Goal: Task Accomplishment & Management: Complete application form

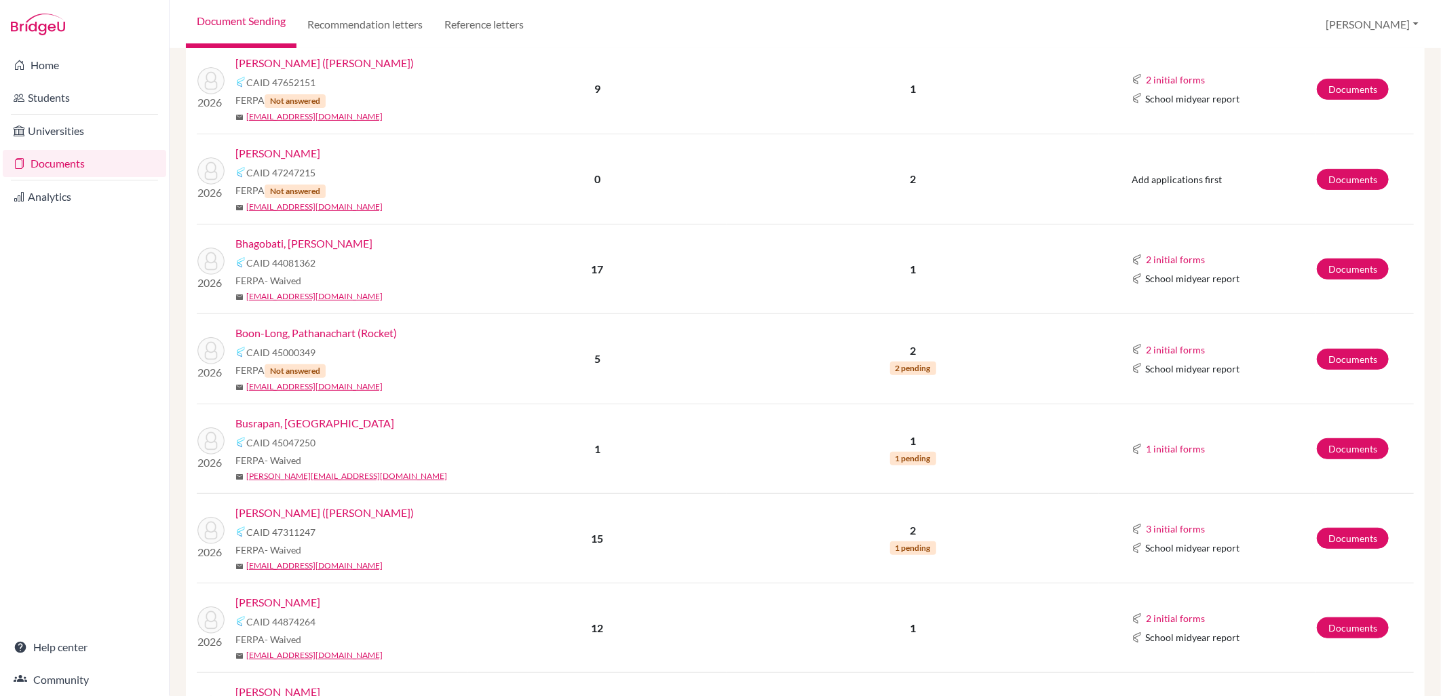
scroll to position [226, 0]
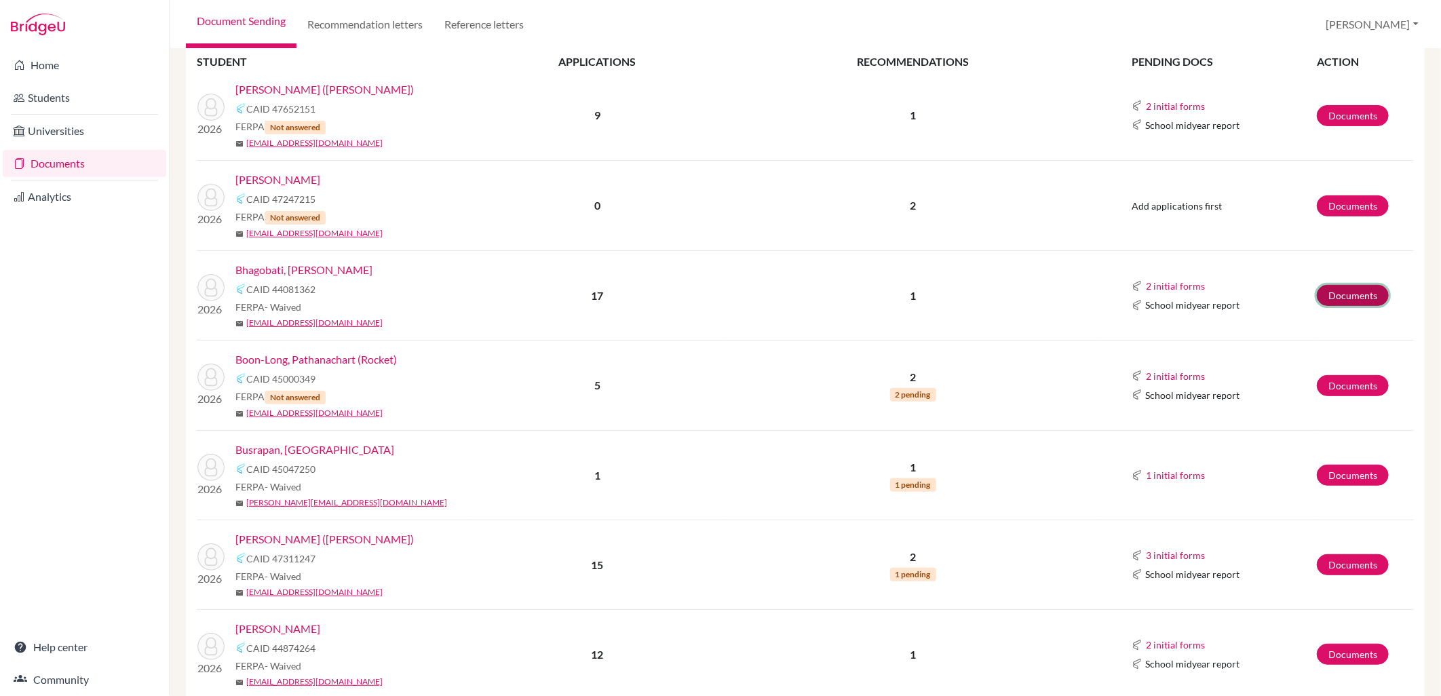
click at [1346, 295] on link "Documents" at bounding box center [1353, 295] width 72 height 21
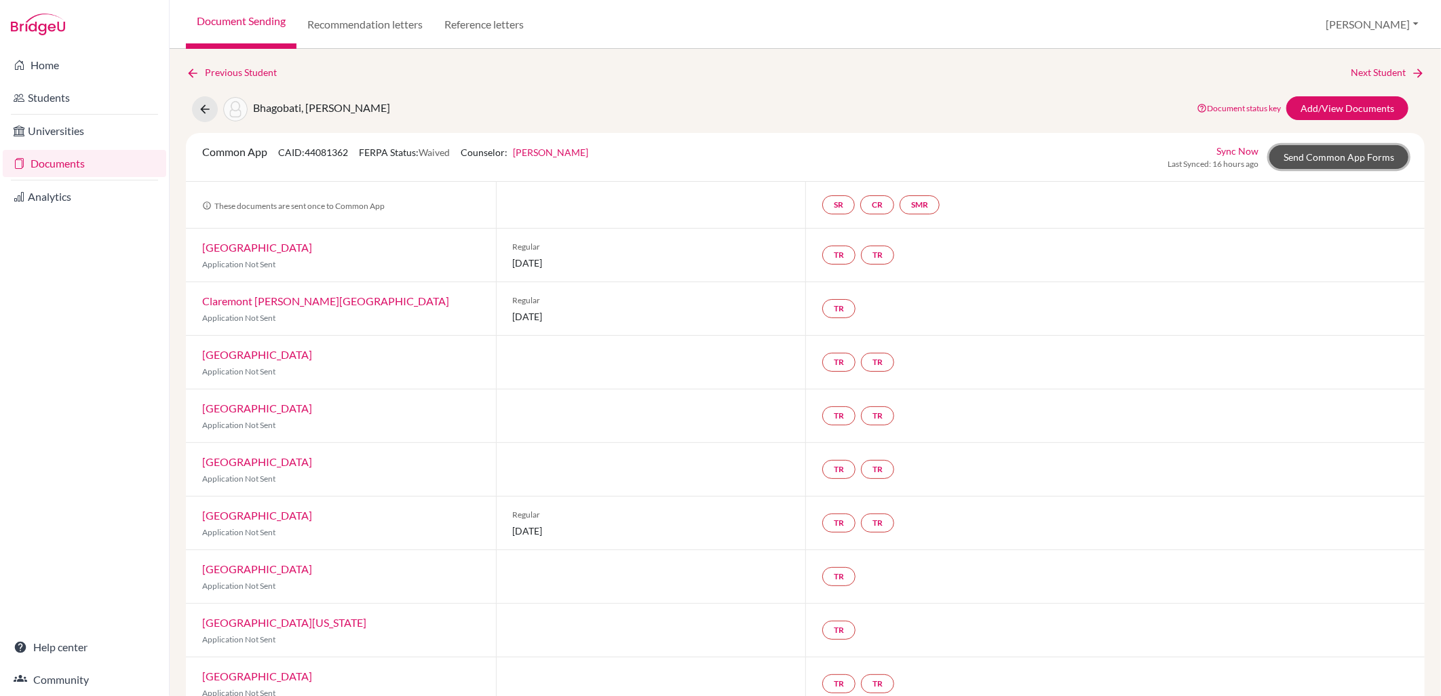
click at [1356, 153] on link "Send Common App Forms" at bounding box center [1338, 157] width 139 height 24
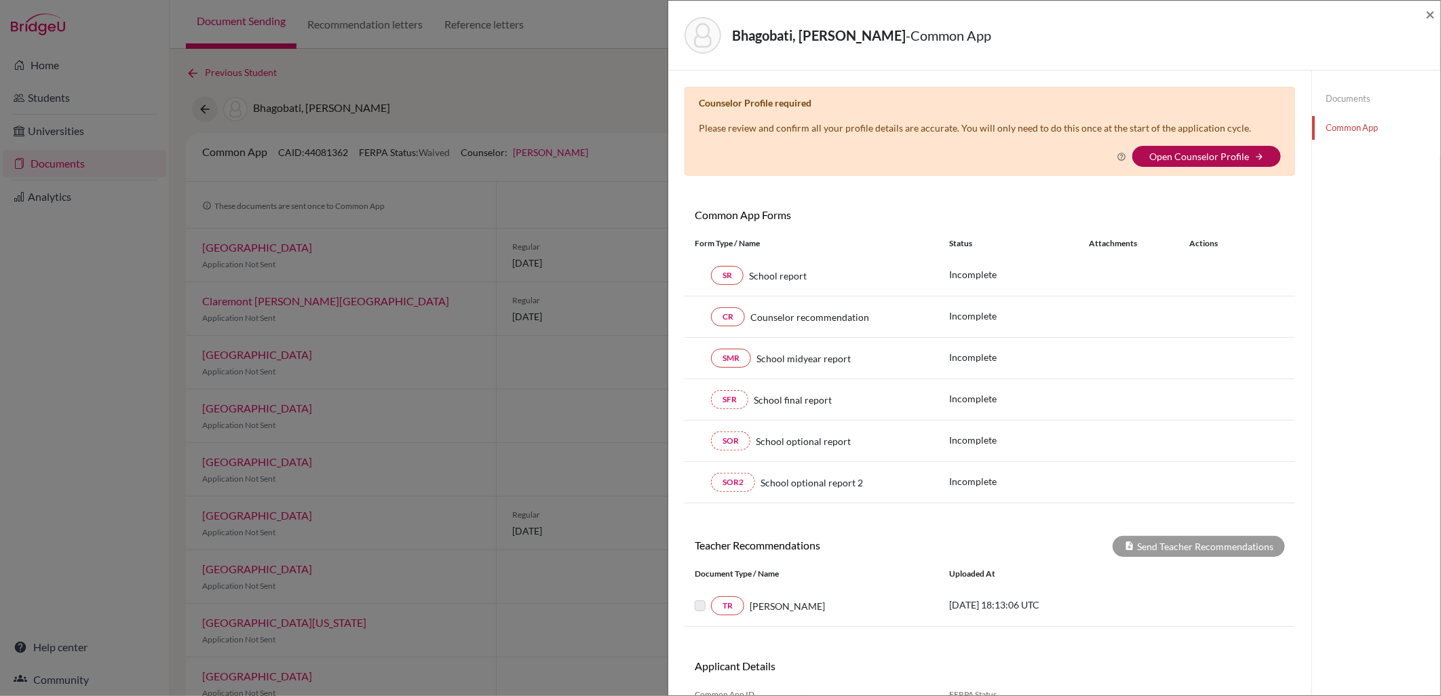
click at [1171, 152] on link "Open Counselor Profile" at bounding box center [1199, 157] width 100 height 12
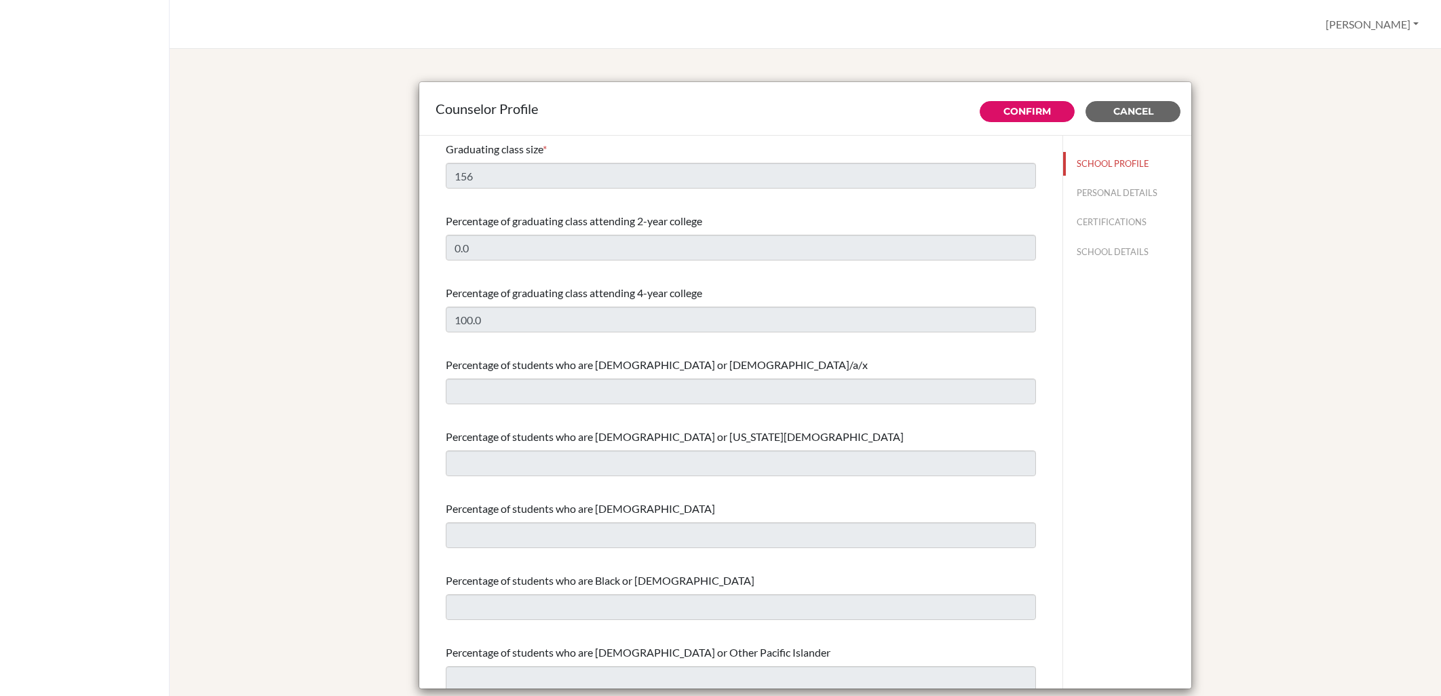
select select "0"
select select "322558"
click at [1120, 113] on span "Cancel" at bounding box center [1133, 111] width 40 height 12
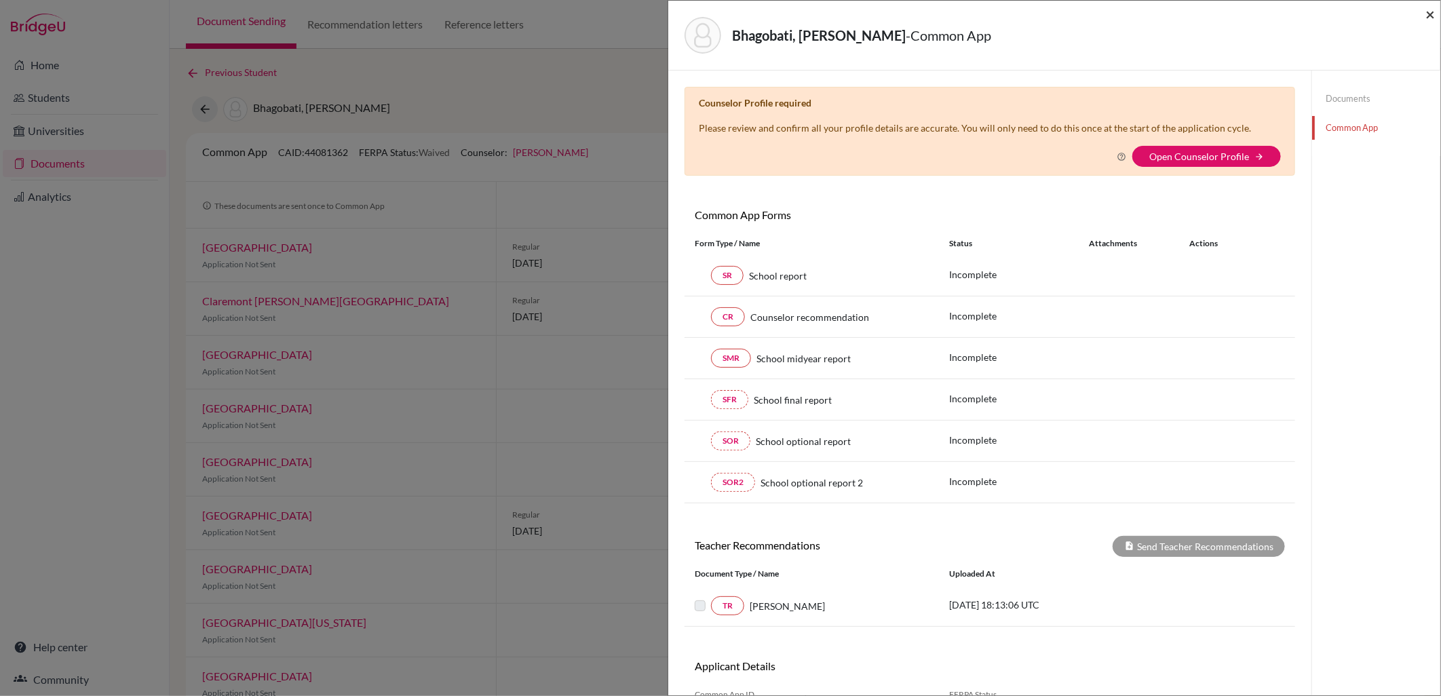
click at [1432, 14] on span "×" at bounding box center [1429, 14] width 9 height 20
